Goal: Information Seeking & Learning: Learn about a topic

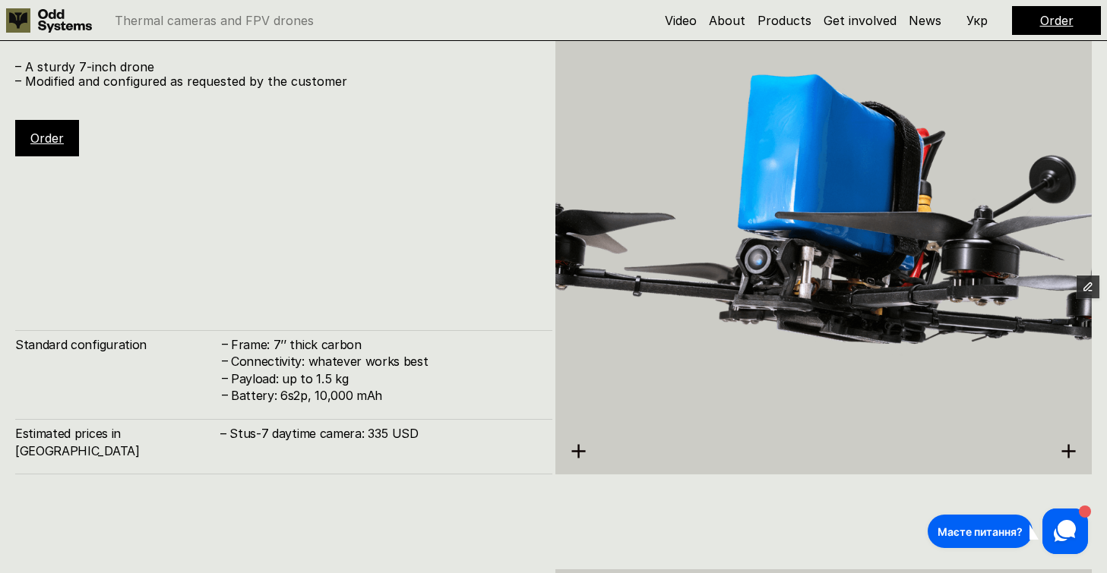
scroll to position [4660, 0]
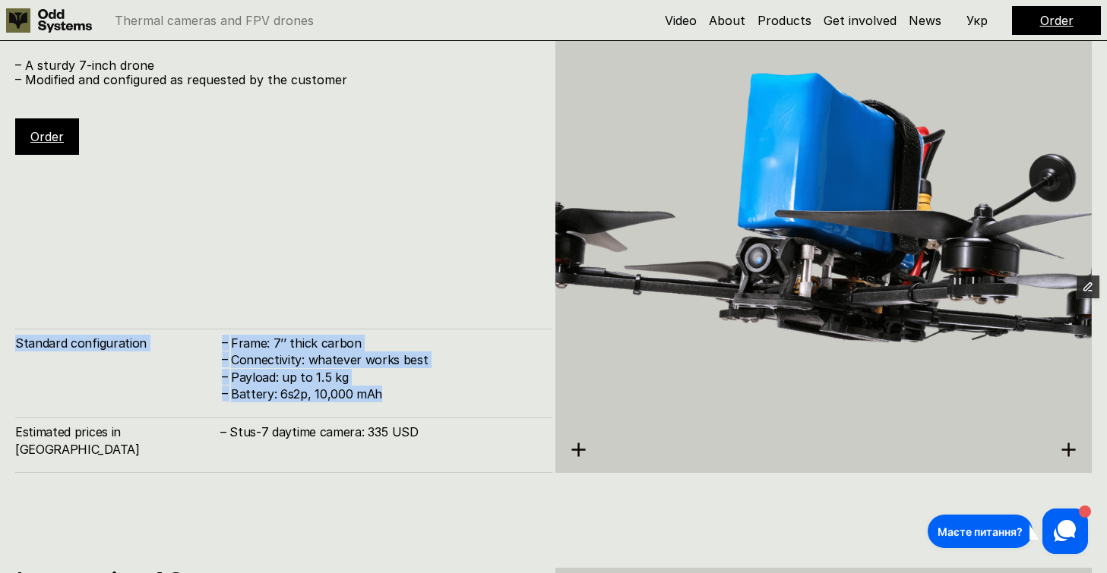
drag, startPoint x: 384, startPoint y: 412, endPoint x: 19, endPoint y: 365, distance: 367.6
click at [18, 363] on div "Standard configuration – Frame: 7’’ thick carbon – Connectivity: whatever works…" at bounding box center [283, 366] width 537 height 74
copy div "Standard configuration – Frame: 7’’ thick carbon – Connectivity: whatever works…"
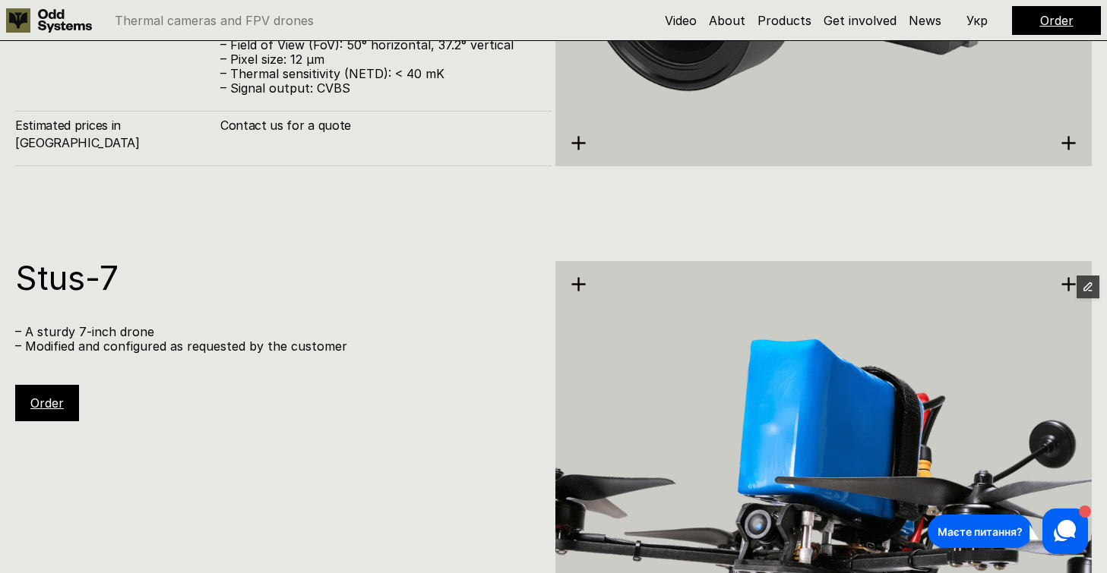
scroll to position [4393, 0]
click at [200, 350] on p "– Modified and configured as requested by the customer" at bounding box center [276, 347] width 522 height 14
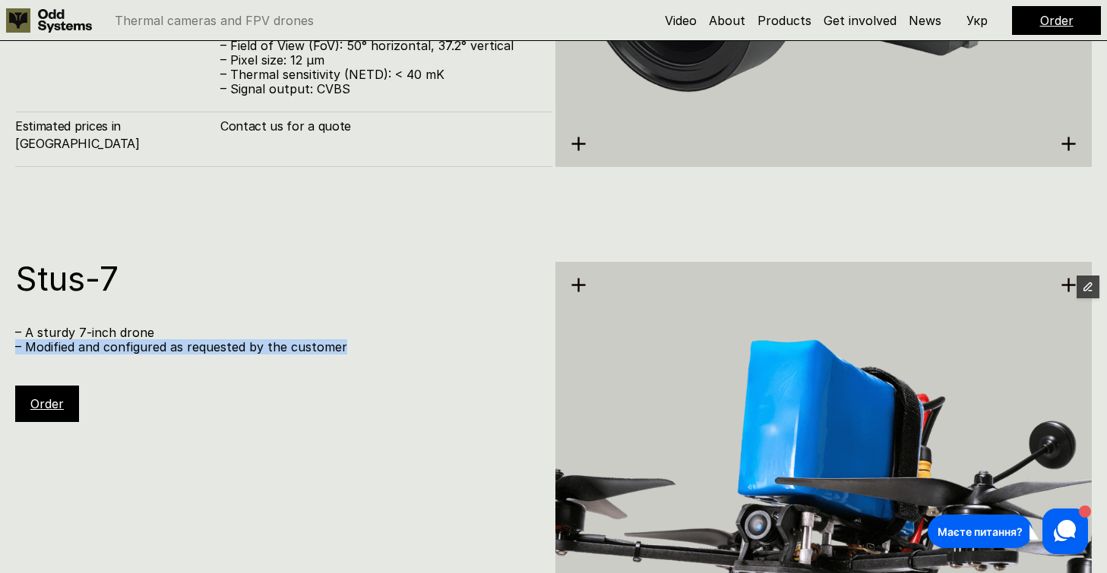
click at [200, 350] on p "– Modified and configured as requested by the customer" at bounding box center [276, 347] width 522 height 14
copy p "– Modified and configured as requested by the customer"
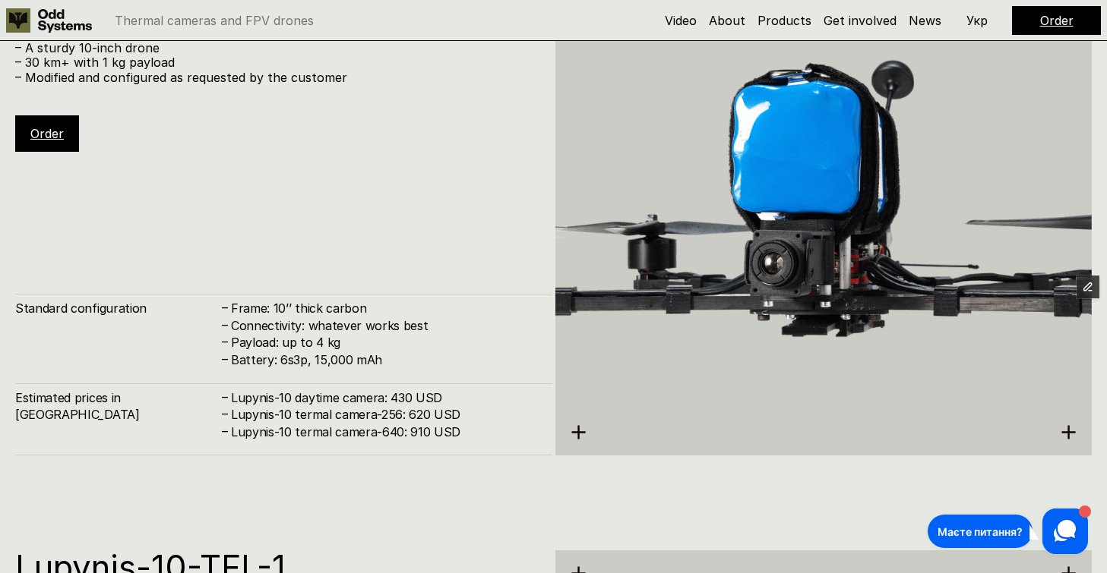
scroll to position [5324, 0]
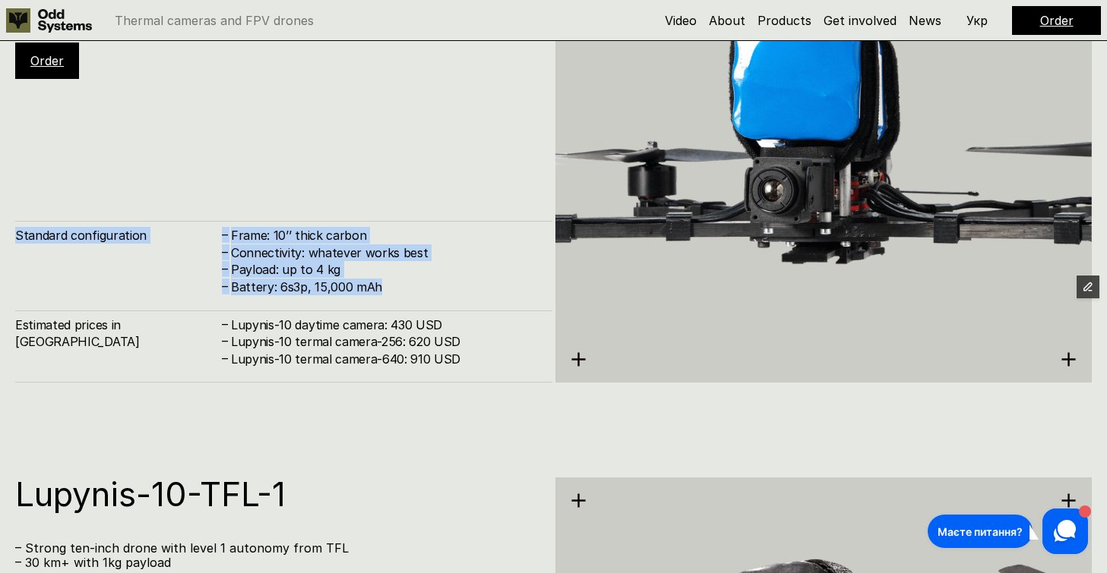
drag, startPoint x: 384, startPoint y: 289, endPoint x: 16, endPoint y: 233, distance: 371.9
click at [16, 233] on div "Standard configuration – Frame: 10’’ thick carbon – Connectivity: whatever work…" at bounding box center [283, 258] width 537 height 74
copy div "Standard configuration – Frame: 10’’ thick carbon – Connectivity: whatever work…"
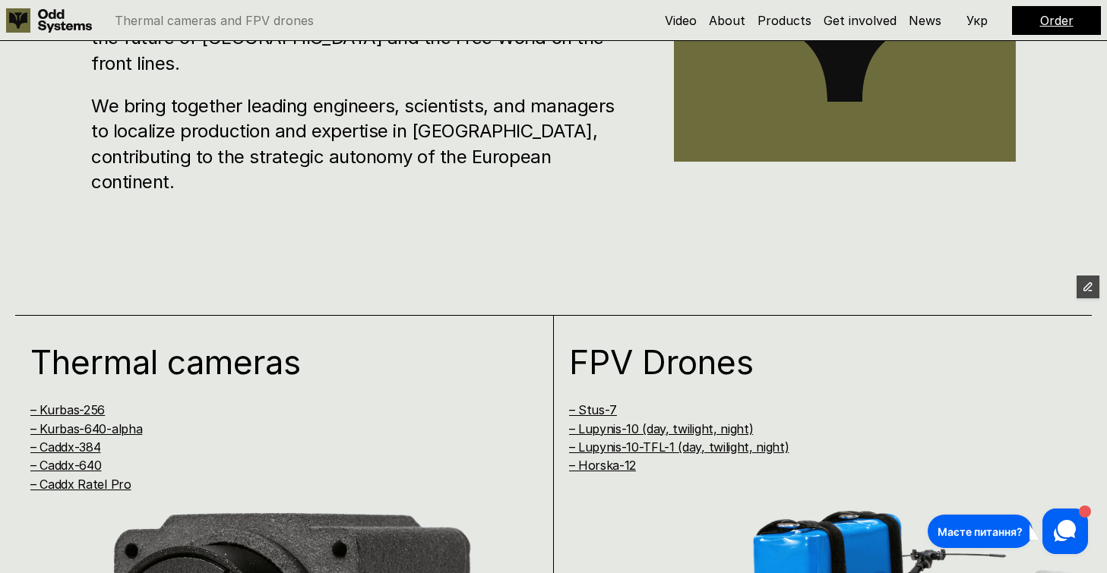
scroll to position [880, 0]
drag, startPoint x: 791, startPoint y: 446, endPoint x: 672, endPoint y: 449, distance: 119.3
click at [672, 449] on h4 "– Lupynis-10-TFL-1 (day, twilight, night)" at bounding box center [807, 447] width 477 height 17
drag, startPoint x: 756, startPoint y: 427, endPoint x: 641, endPoint y: 428, distance: 114.7
click at [641, 428] on h4 "– Lupynis-10 (day, twilight, night)" at bounding box center [807, 429] width 477 height 17
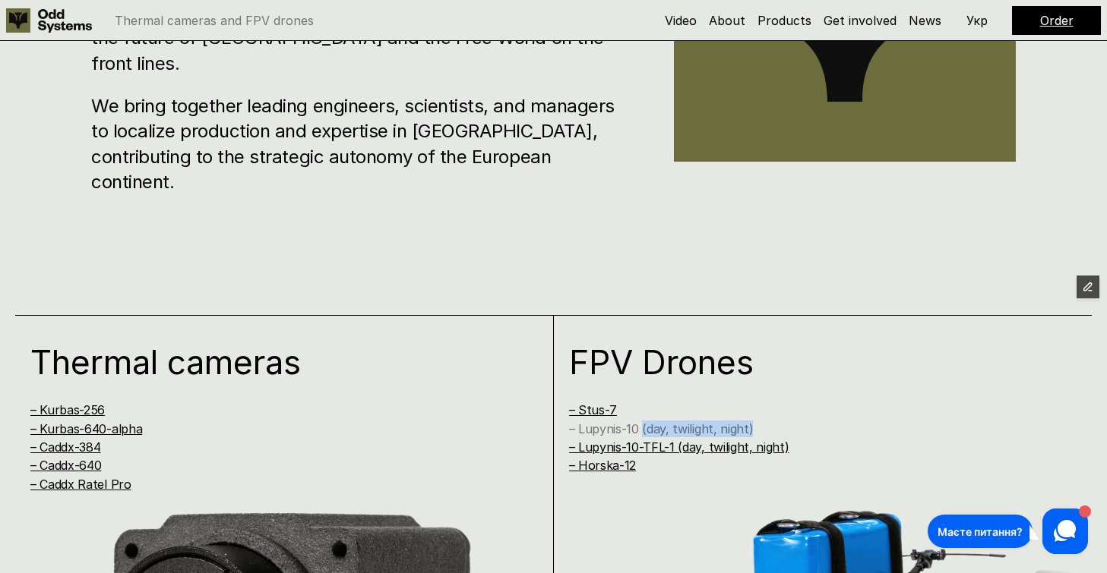
copy link "(day, twilight, night)"
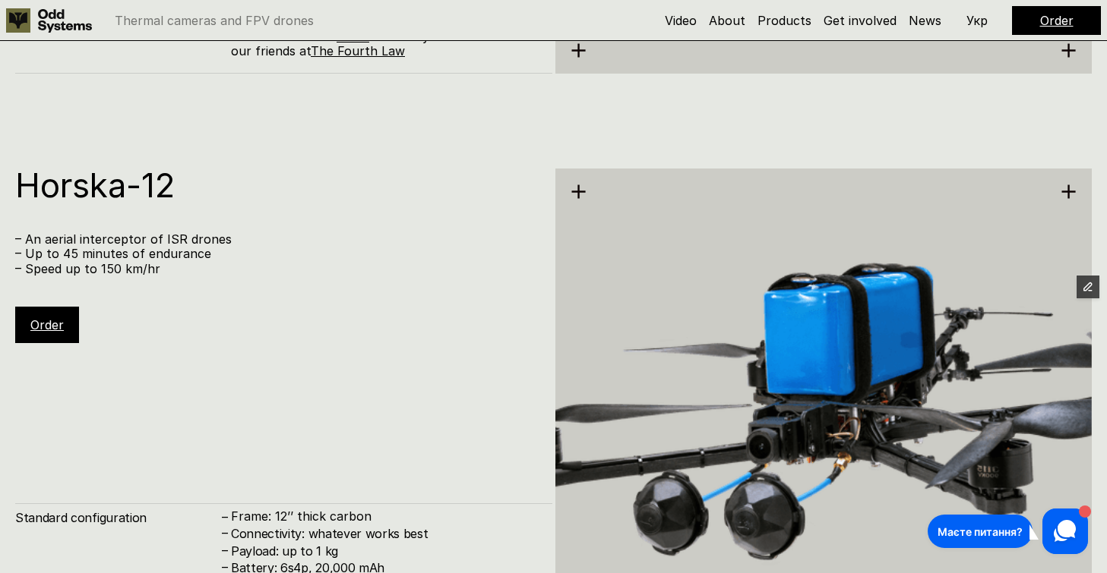
scroll to position [6210, 0]
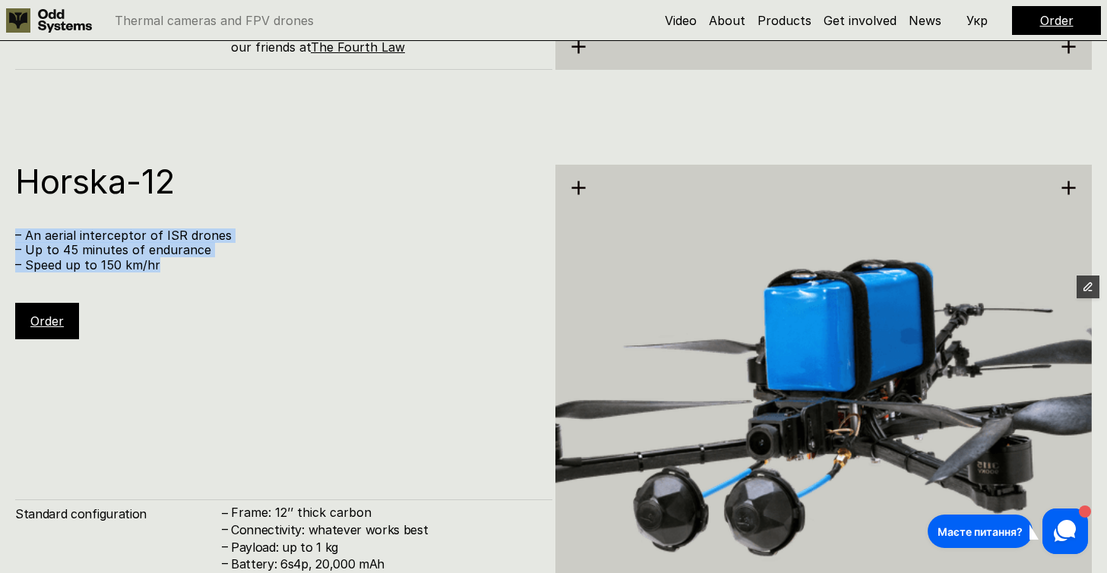
drag, startPoint x: 166, startPoint y: 263, endPoint x: 11, endPoint y: 238, distance: 156.8
click at [11, 238] on div "Horska-12 – An aerial interceptor of ISR drones – Up to 45 minutes of endurance…" at bounding box center [553, 401] width 1107 height 573
copy div "– An aerial interceptor of ISR drones – Up to 45 minutes of endurance – Speed u…"
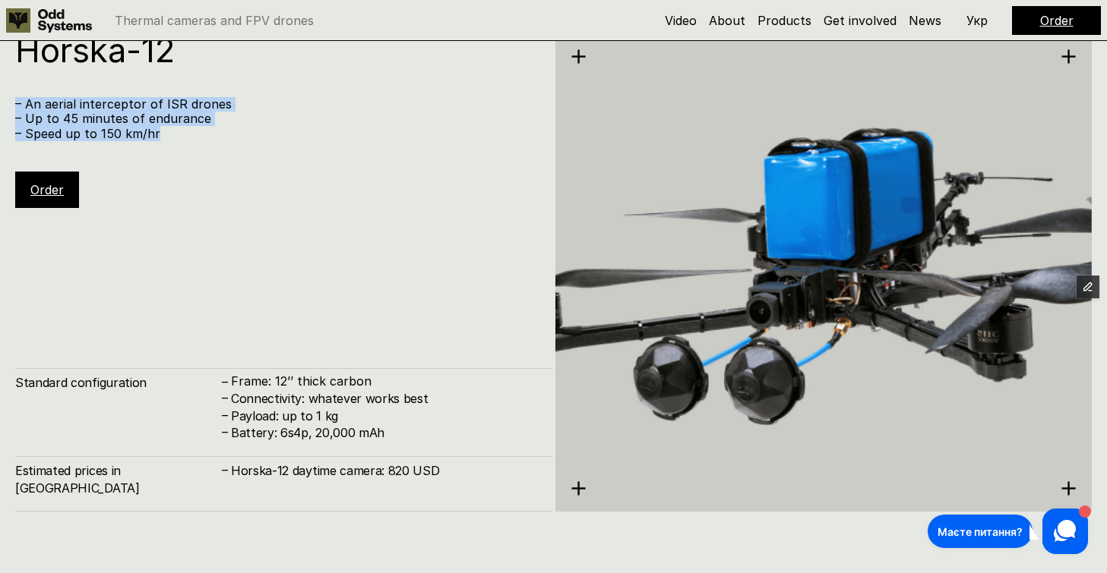
scroll to position [6342, 0]
copy div "– An aerial interceptor of ISR drones – Up to 45 minutes of endurance – Speed u…"
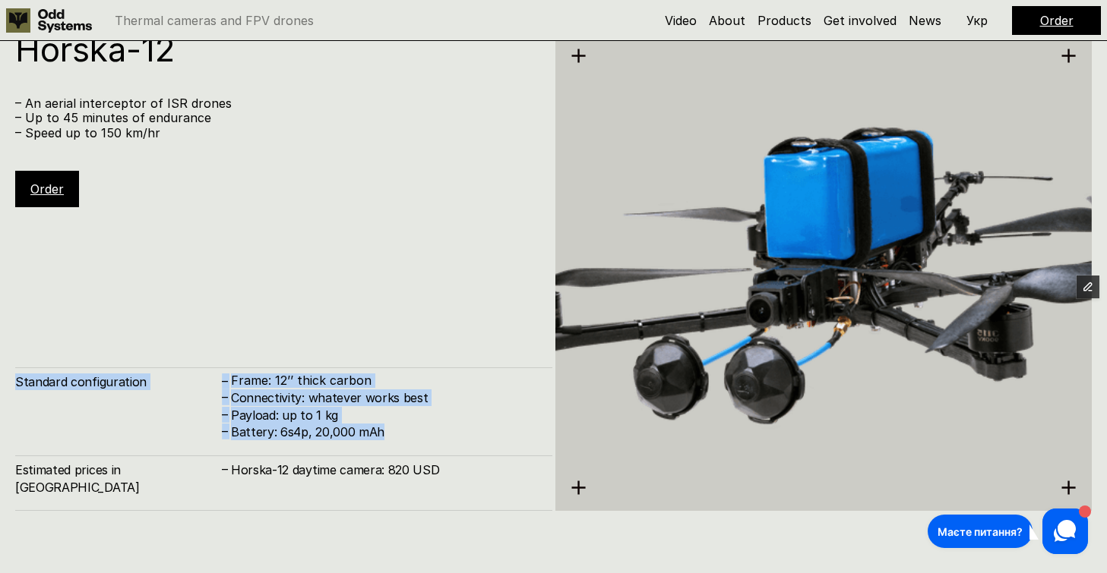
drag, startPoint x: 384, startPoint y: 450, endPoint x: 17, endPoint y: 399, distance: 369.5
click at [17, 399] on div "Standard configuration – Frame: 12’’ thick carbon – Connectivity: whatever work…" at bounding box center [283, 404] width 537 height 73
copy div "Standard configuration – Frame: 12’’ thick carbon – Connectivity: whatever work…"
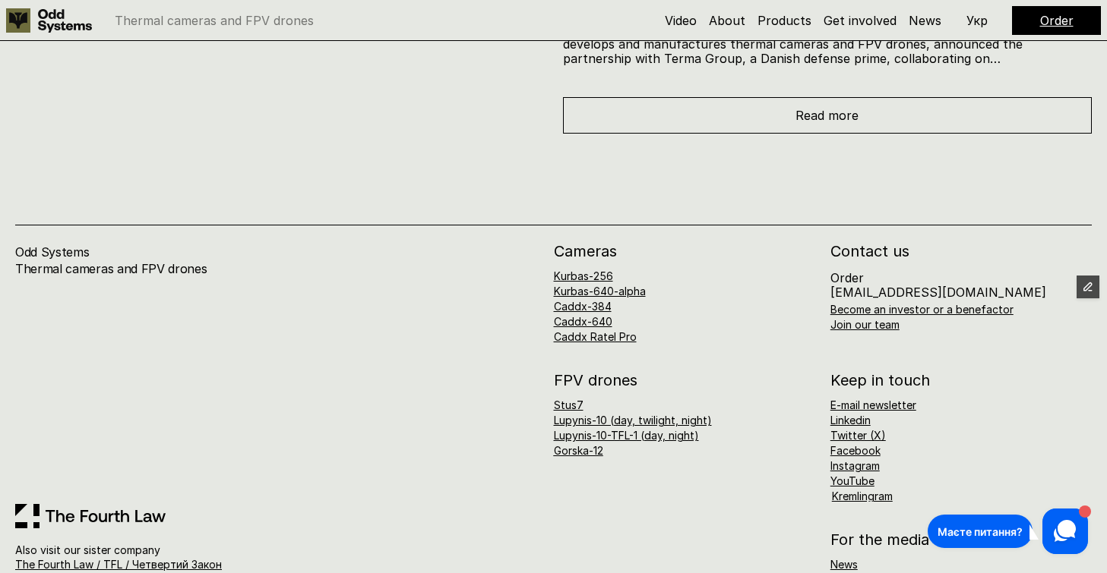
scroll to position [8120, 0]
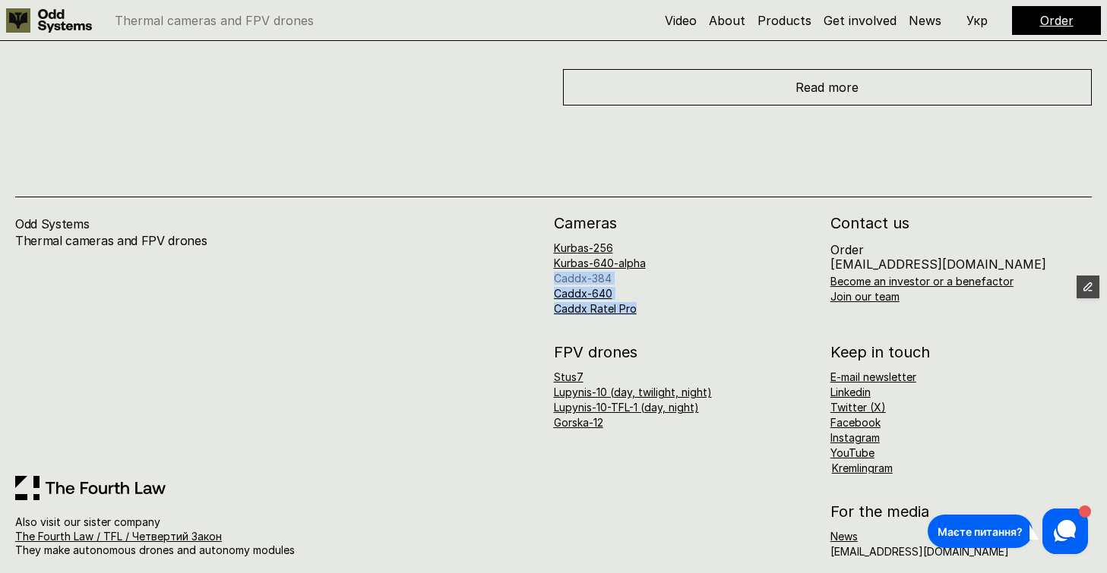
drag, startPoint x: 644, startPoint y: 295, endPoint x: 554, endPoint y: 266, distance: 94.4
click at [554, 266] on div "Kurbas-256 Kurbas-640-alpha Caddx-384 Caddx-640 Caddx Ratel Pro" at bounding box center [684, 278] width 261 height 71
copy div "Caddx-384 Caddx-640 Caddx Ratel Pro"
click at [646, 292] on div "Kurbas-256 Kurbas-640-alpha Caddx-384 Caddx-640 Caddx Ratel Pro" at bounding box center [684, 278] width 261 height 71
drag, startPoint x: 643, startPoint y: 295, endPoint x: 553, endPoint y: 264, distance: 95.1
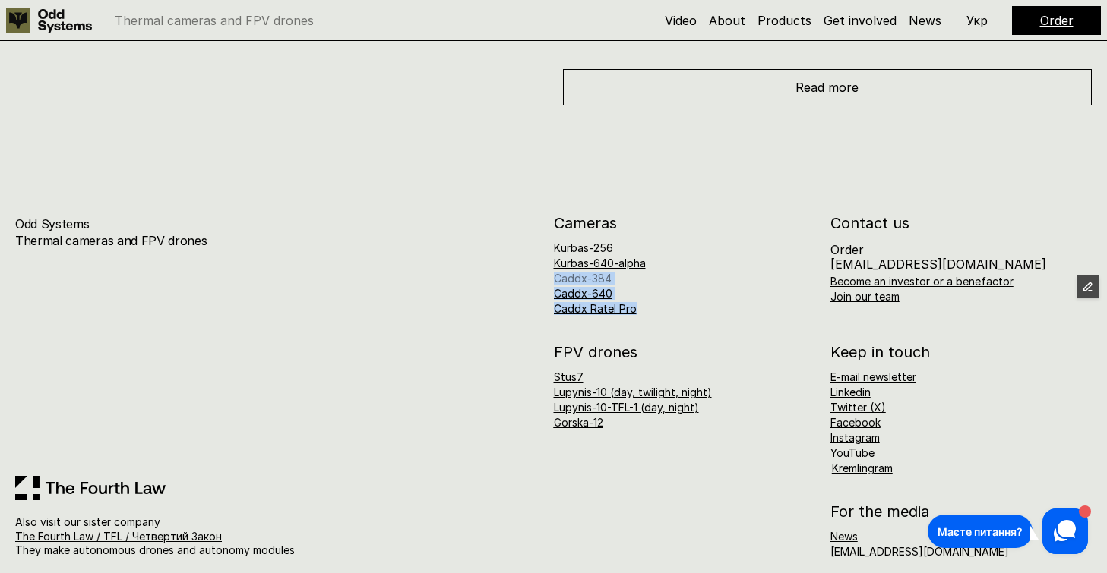
click at [554, 264] on div "Kurbas-256 Kurbas-640-alpha Caddx-384 Caddx-640 Caddx Ratel Pro" at bounding box center [684, 278] width 261 height 71
copy div "Caddx-384 Caddx-640 Caddx Ratel Pro"
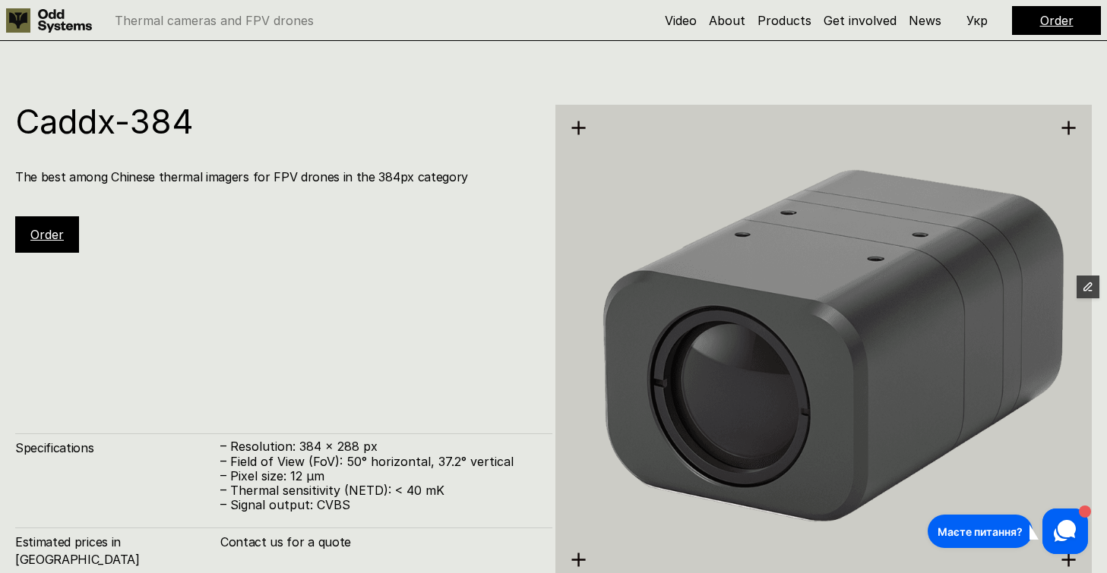
scroll to position [2847, 0]
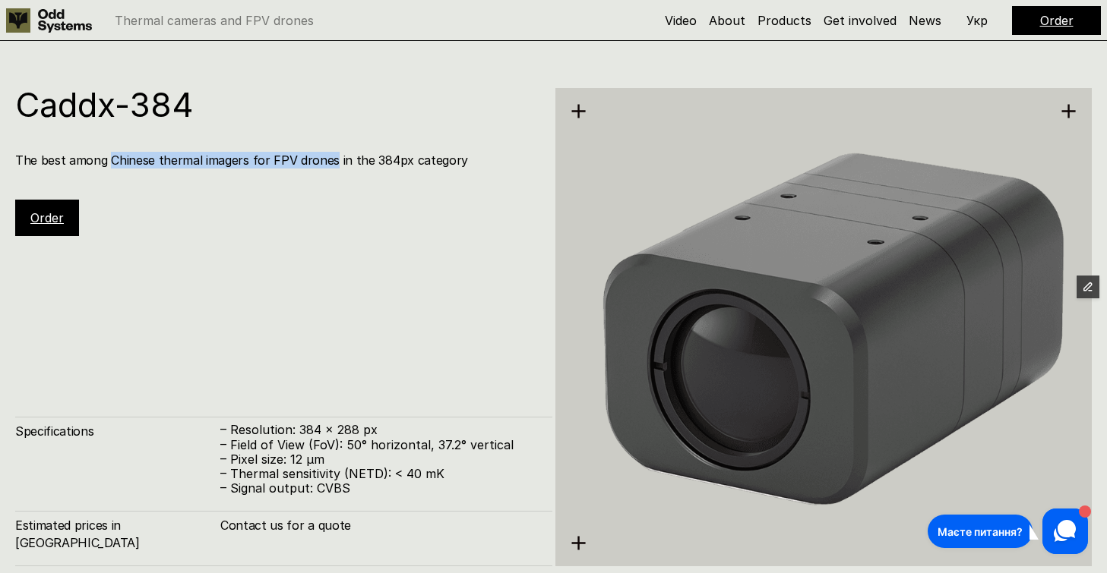
drag, startPoint x: 109, startPoint y: 161, endPoint x: 330, endPoint y: 163, distance: 221.0
click at [330, 163] on h4 "The best among Chinese thermal imagers for FPV drones in the 384px category" at bounding box center [276, 160] width 522 height 17
copy h4 "Chinese thermal imagers for FPV drones"
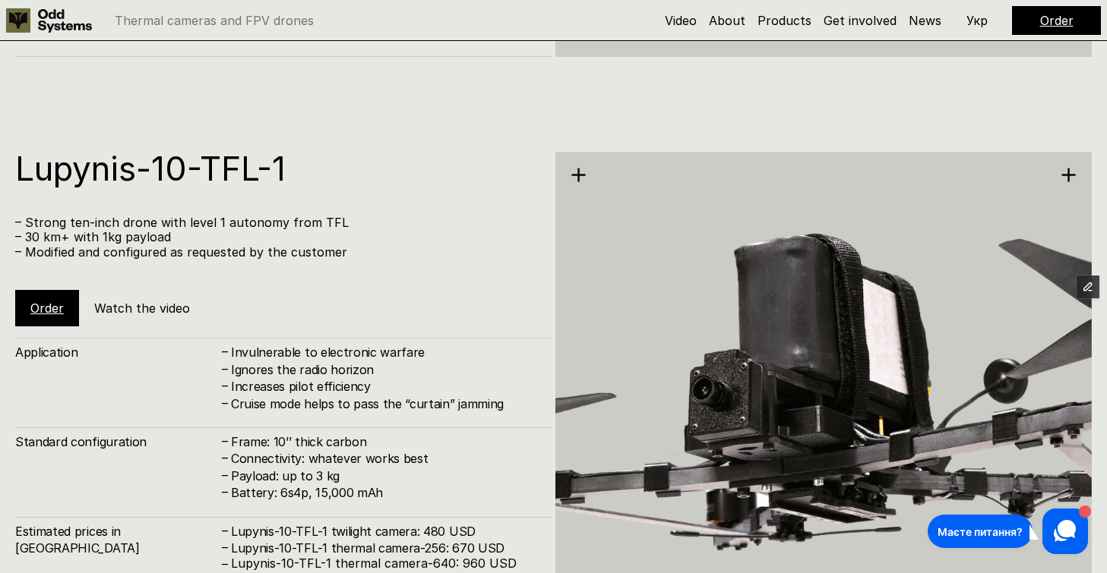
scroll to position [5651, 0]
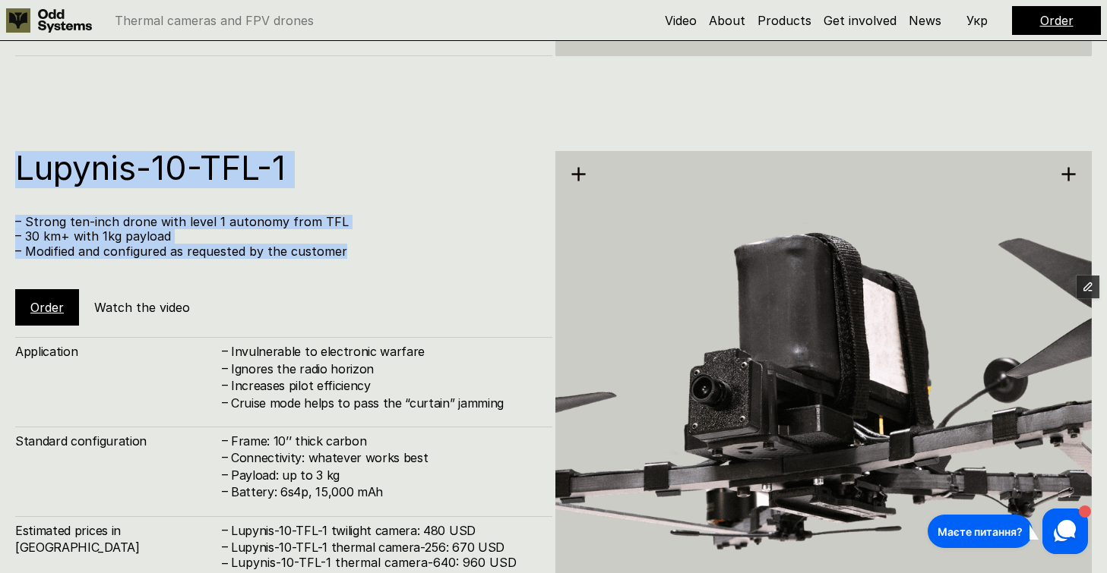
drag, startPoint x: 343, startPoint y: 252, endPoint x: 10, endPoint y: 163, distance: 344.3
click at [10, 163] on div "Lupynis-10-TFL-1 – Strong ten-inch drone with level 1 autonomy from TFL – 30 km…" at bounding box center [553, 388] width 1107 height 573
